Goal: Task Accomplishment & Management: Manage account settings

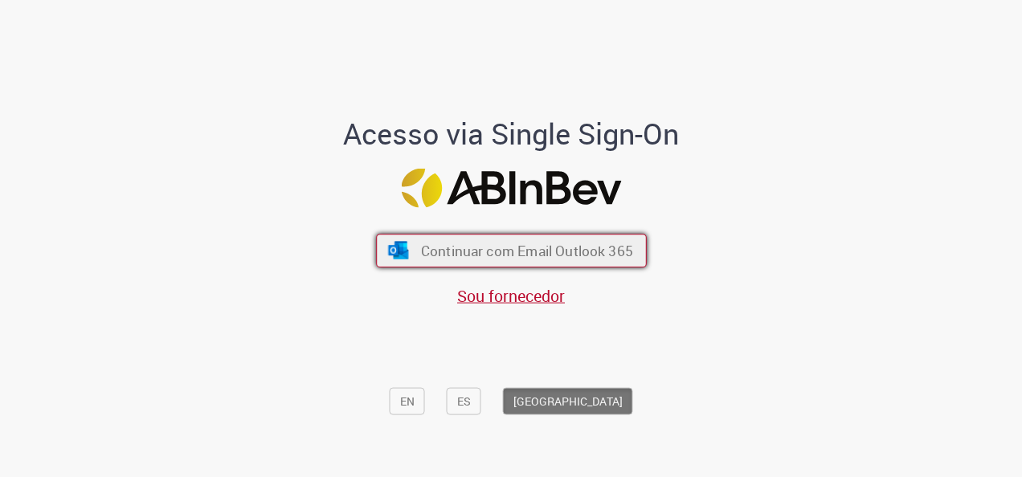
click at [529, 246] on span "Continuar com Email Outlook 365" at bounding box center [526, 251] width 212 height 18
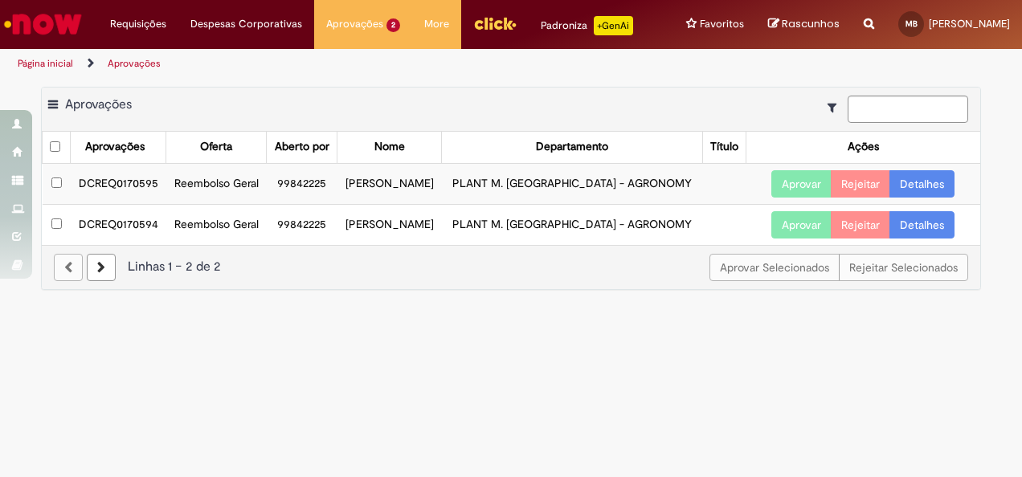
click at [922, 198] on link "Detalhes" at bounding box center [921, 183] width 65 height 27
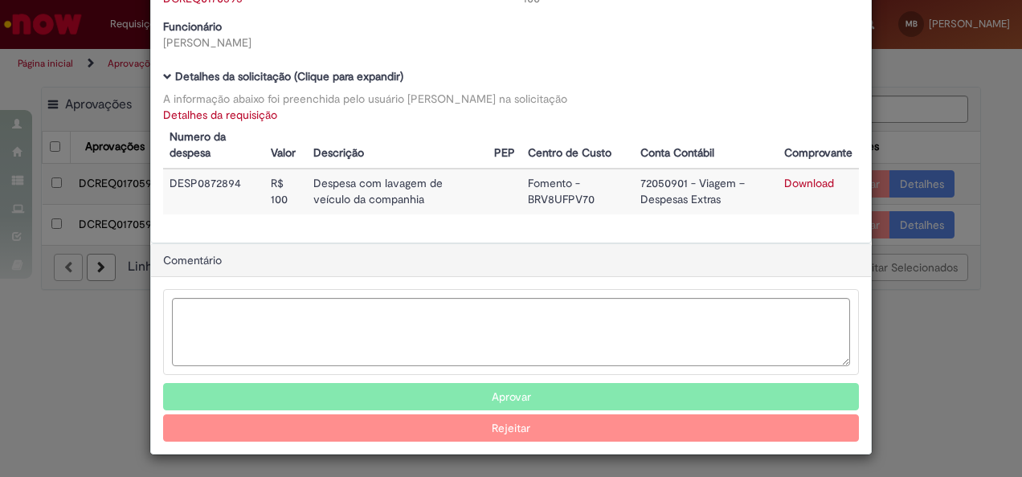
scroll to position [95, 0]
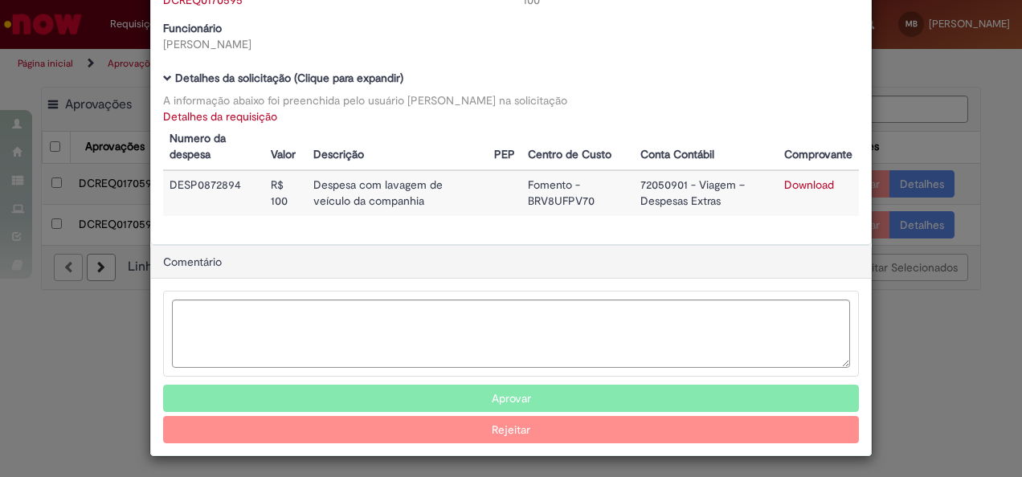
click at [567, 389] on button "Aprovar" at bounding box center [511, 398] width 696 height 27
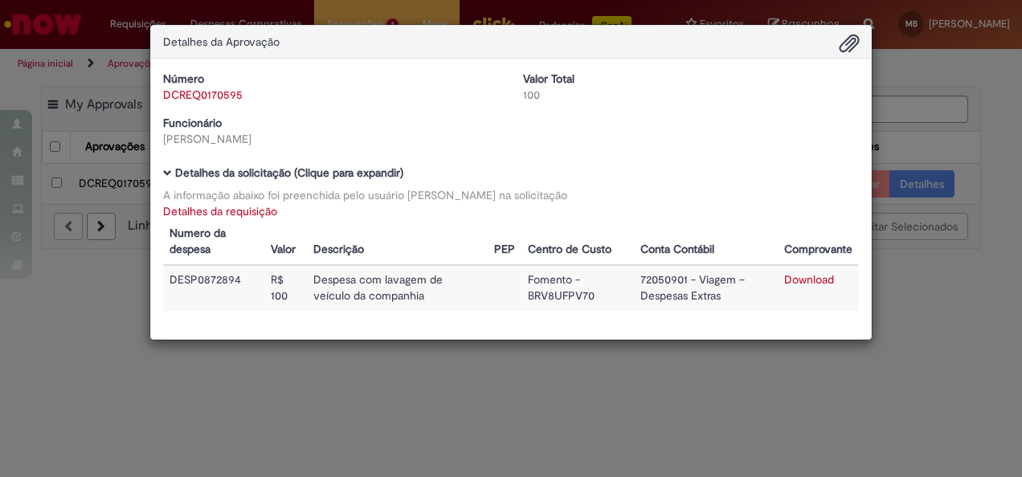
click at [942, 351] on div "Detalhes da Aprovação Número DCREQ0170595 Valor Total 100 Funcionário [PERSON_N…" at bounding box center [511, 238] width 1022 height 477
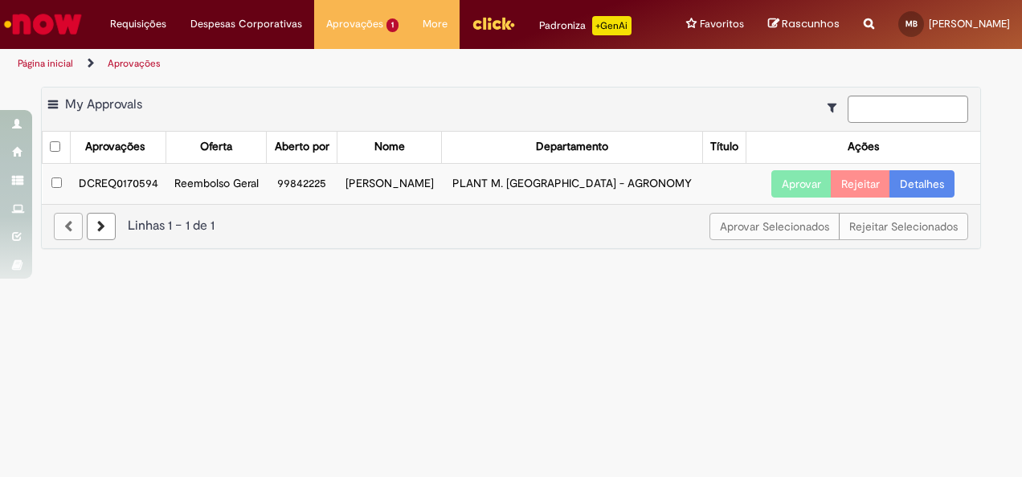
click at [927, 198] on link "Detalhes" at bounding box center [921, 183] width 65 height 27
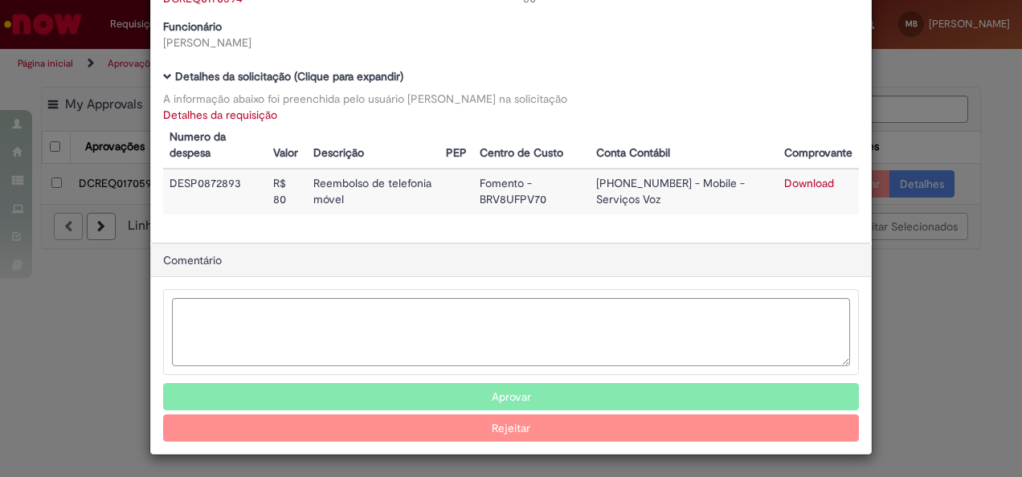
scroll to position [95, 0]
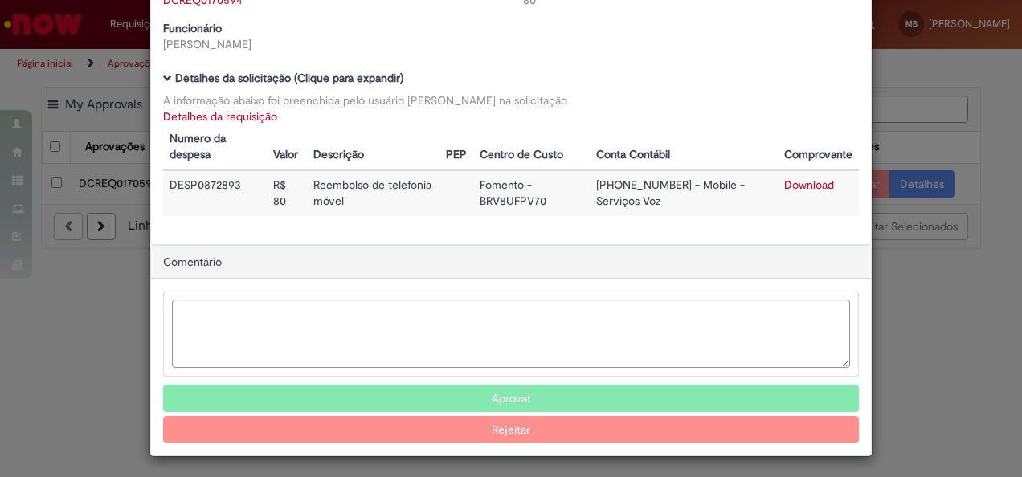
click at [567, 393] on button "Aprovar" at bounding box center [511, 398] width 696 height 27
